Goal: Task Accomplishment & Management: Manage account settings

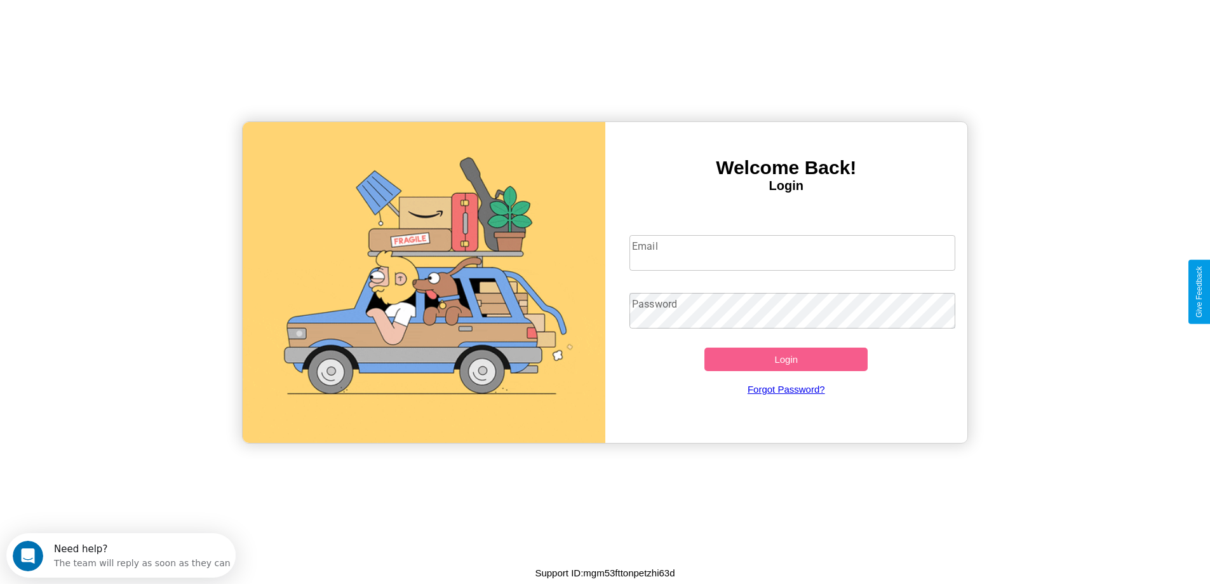
click at [792, 253] on input "Email" at bounding box center [792, 253] width 326 height 36
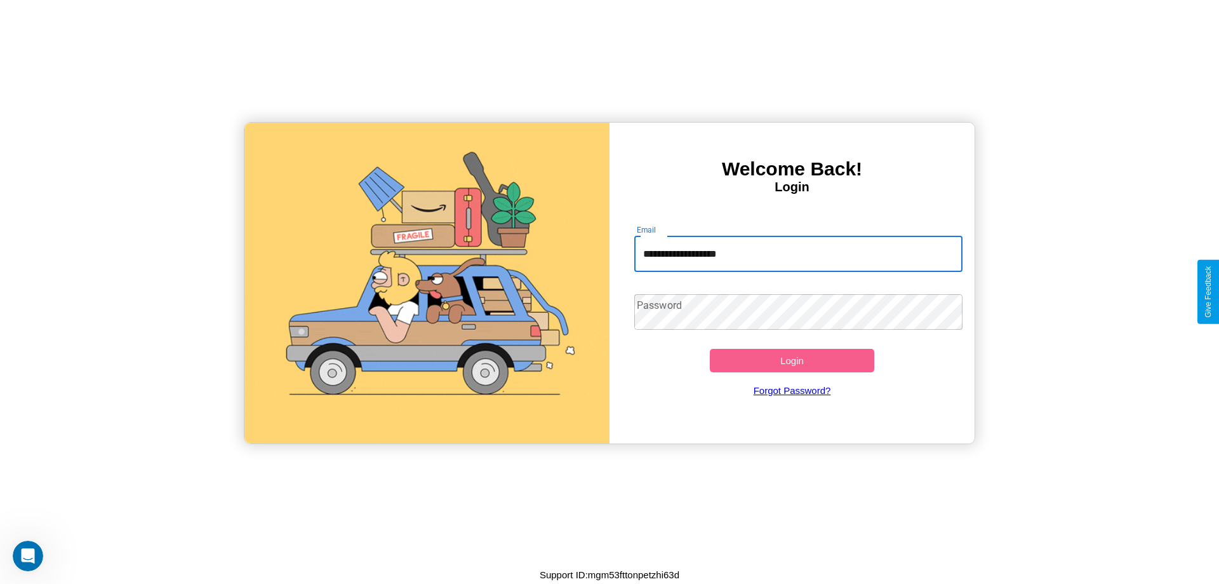
type input "**********"
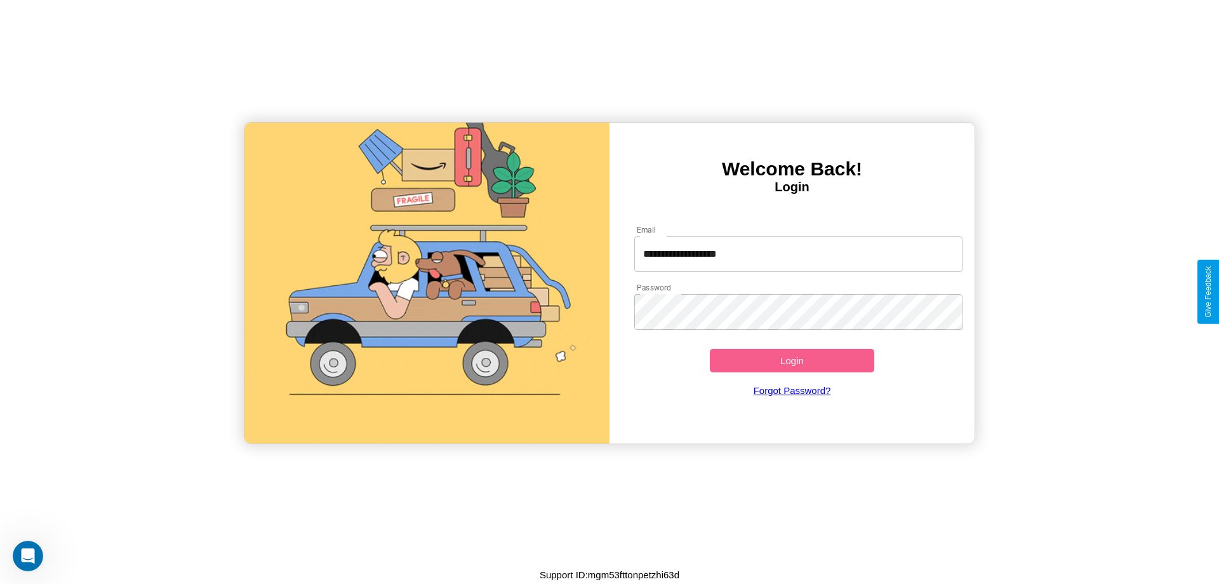
click at [792, 360] on button "Login" at bounding box center [792, 360] width 164 height 23
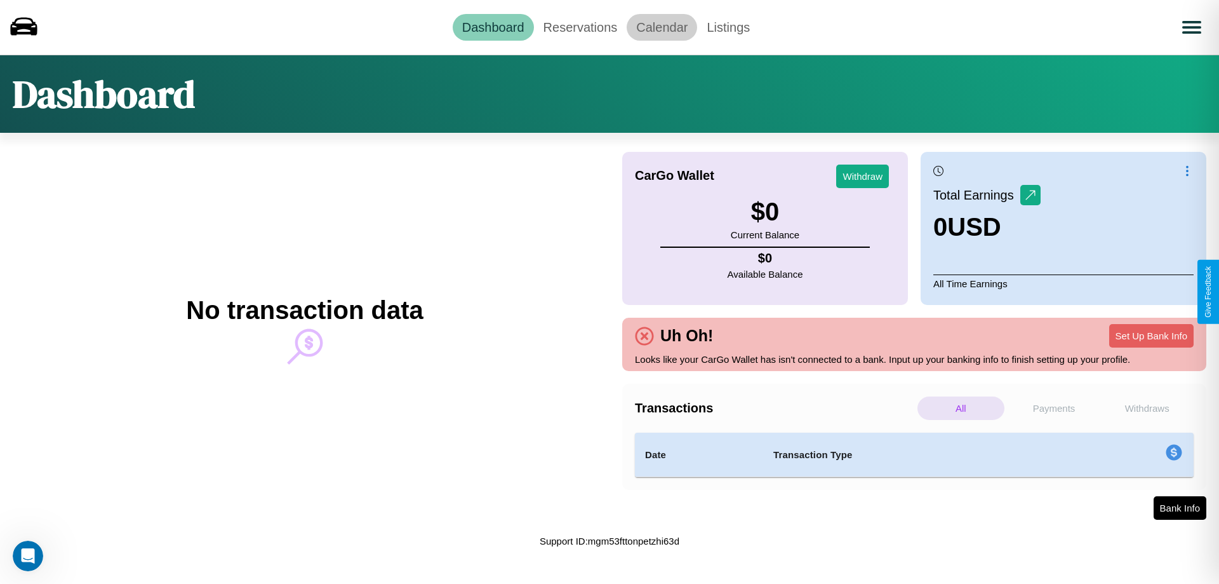
click at [662, 27] on link "Calendar" at bounding box center [662, 27] width 70 height 27
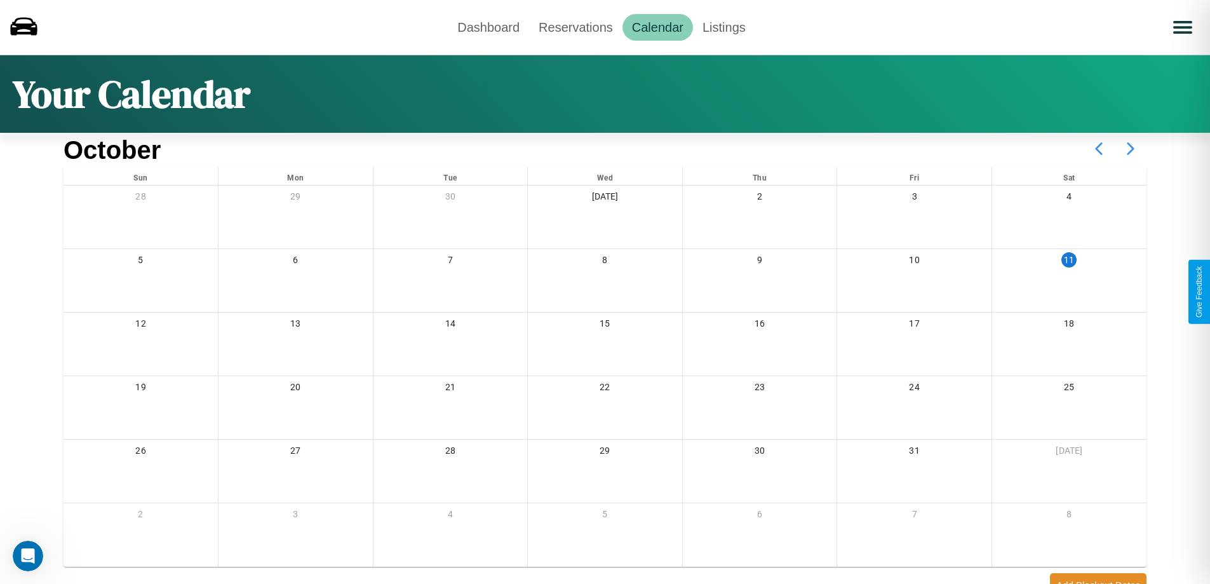
click at [1130, 149] on icon at bounding box center [1130, 149] width 32 height 32
click at [575, 27] on link "Reservations" at bounding box center [575, 27] width 93 height 27
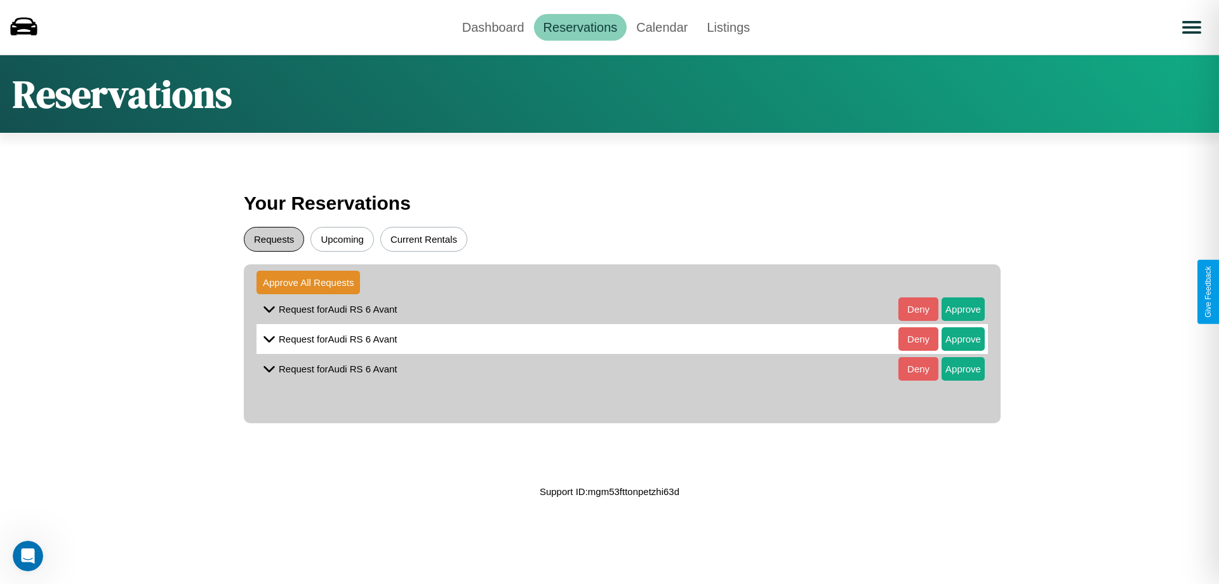
click at [274, 239] on button "Requests" at bounding box center [274, 239] width 60 height 25
click at [954, 309] on button "Approve" at bounding box center [963, 308] width 43 height 23
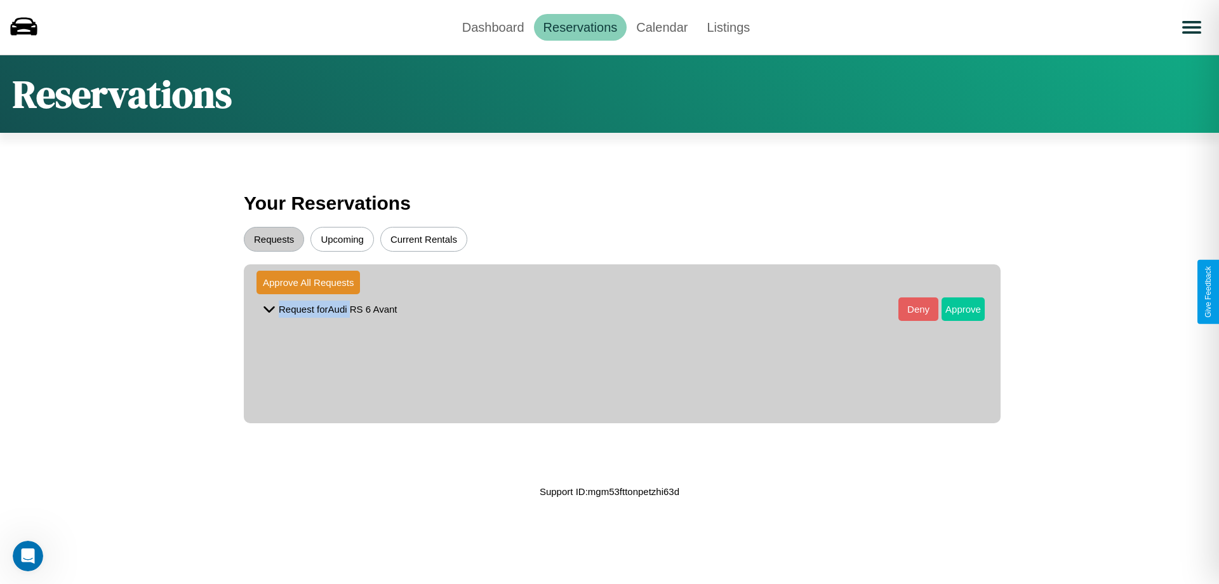
click at [954, 309] on button "Approve" at bounding box center [963, 308] width 43 height 23
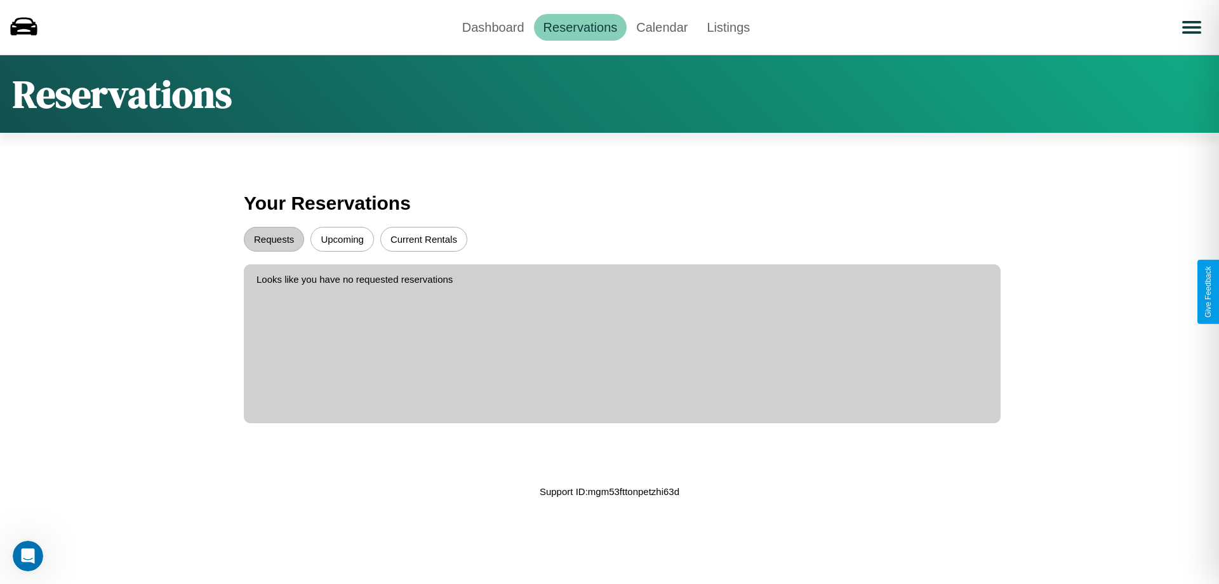
click at [342, 239] on button "Upcoming" at bounding box center [341, 239] width 63 height 25
